Goal: Transaction & Acquisition: Obtain resource

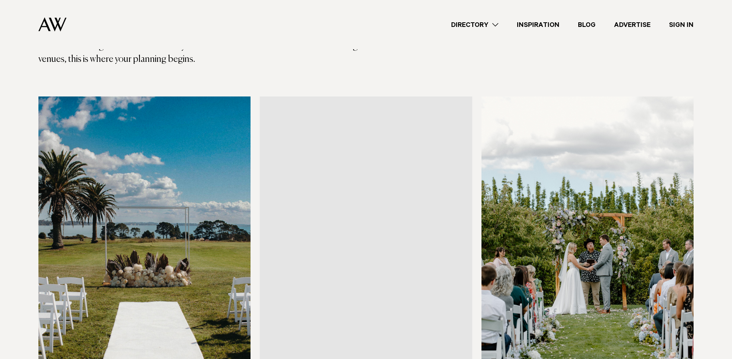
scroll to position [282, 0]
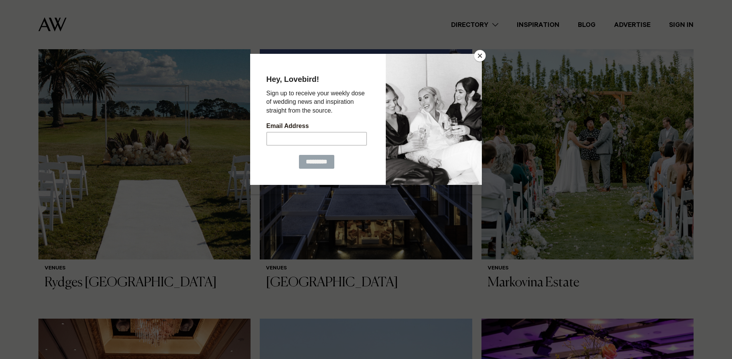
drag, startPoint x: 224, startPoint y: 6, endPoint x: 483, endPoint y: 53, distance: 262.5
click at [483, 53] on button "Close" at bounding box center [480, 56] width 12 height 12
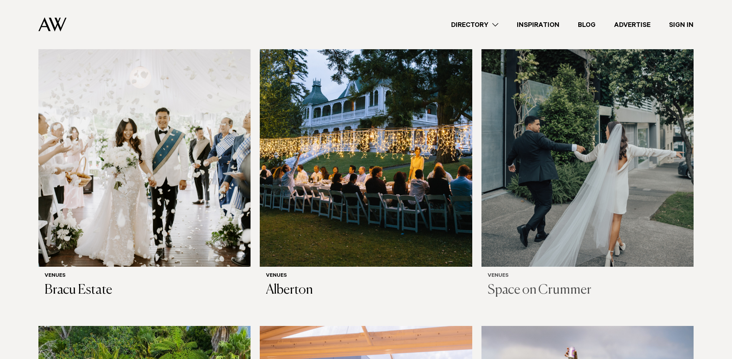
scroll to position [996, 0]
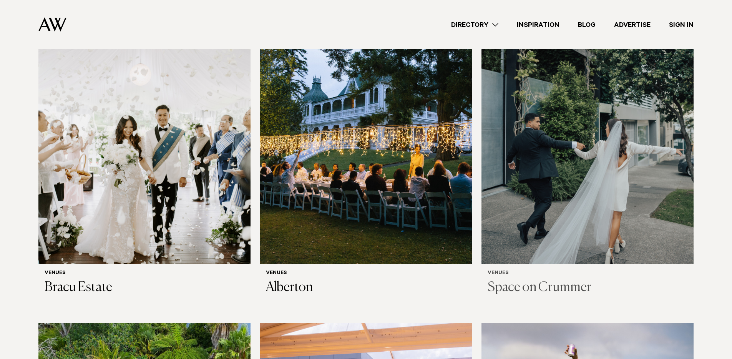
click at [571, 101] on img at bounding box center [588, 121] width 212 height 285
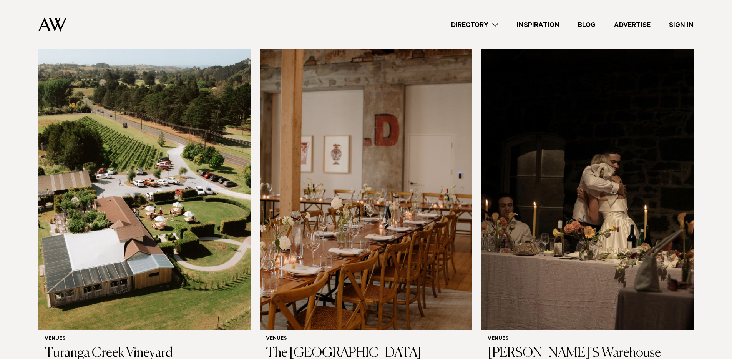
scroll to position [5087, 0]
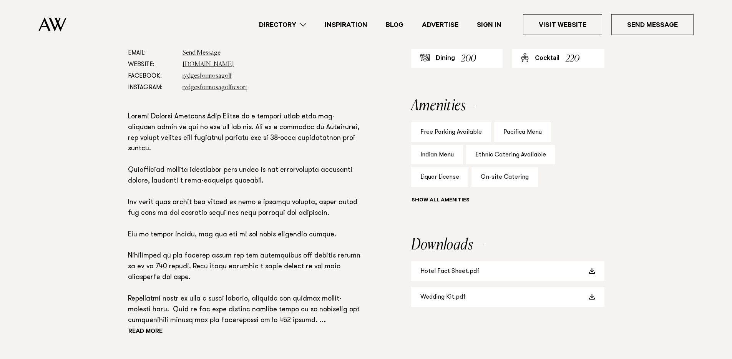
scroll to position [487, 0]
click at [439, 297] on link "Wedding Kit.pdf" at bounding box center [507, 296] width 193 height 20
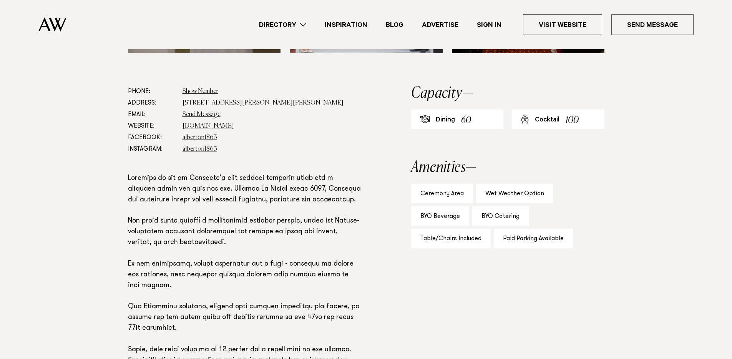
scroll to position [433, 0]
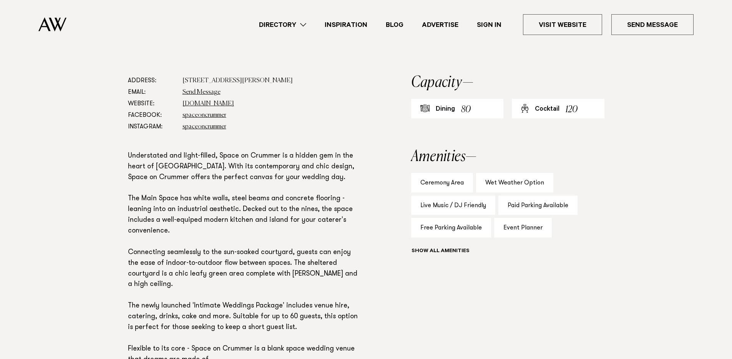
scroll to position [412, 0]
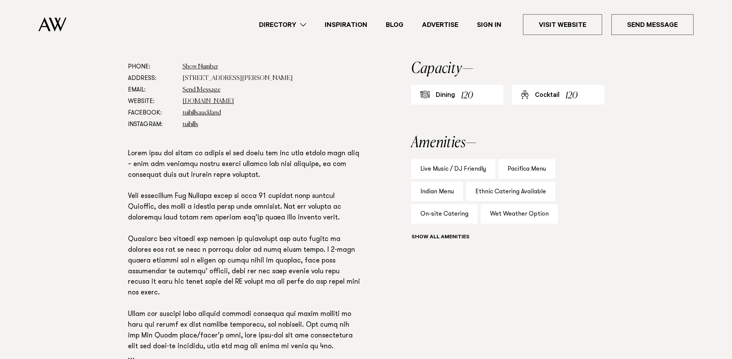
scroll to position [429, 0]
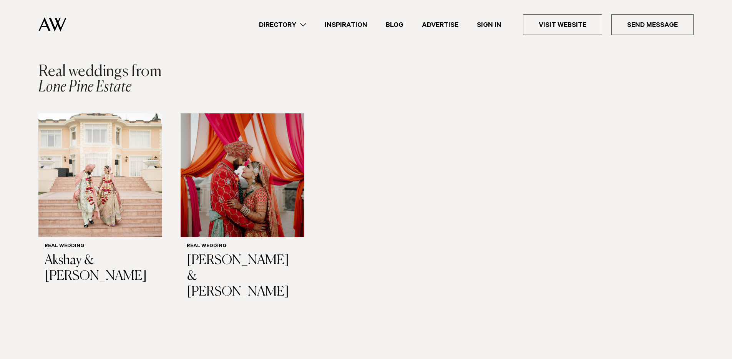
scroll to position [889, 0]
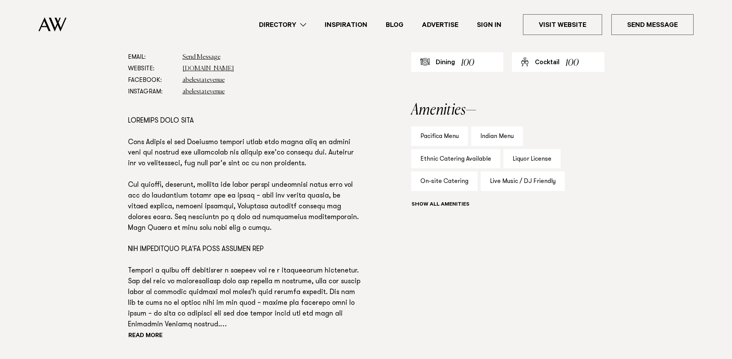
scroll to position [464, 0]
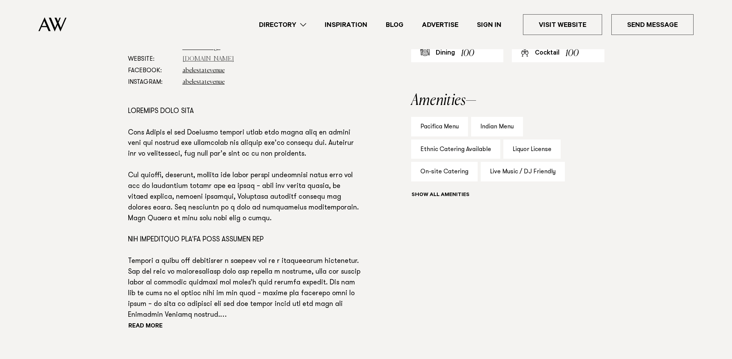
click at [202, 58] on link "abelestate.co.nz" at bounding box center [209, 59] width 52 height 6
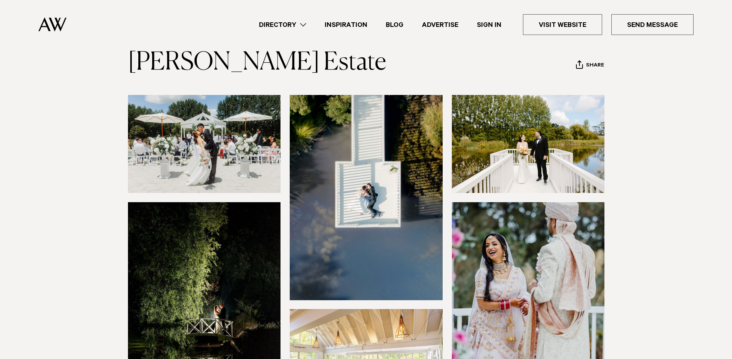
scroll to position [0, 0]
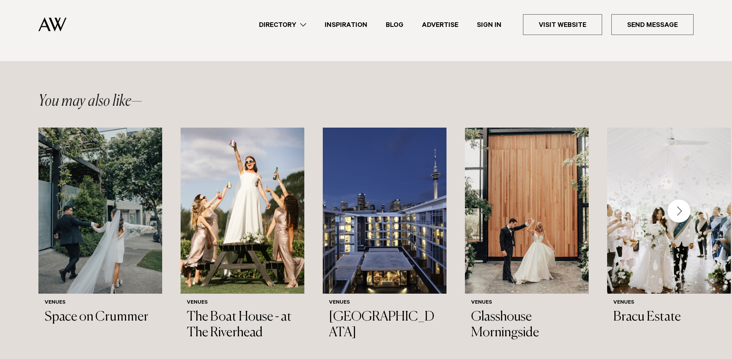
scroll to position [805, 0]
